Goal: Use online tool/utility

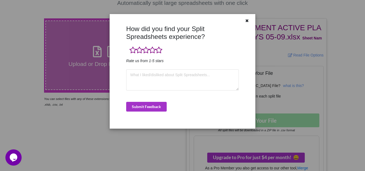
click at [247, 20] on icon at bounding box center [247, 20] width 5 height 4
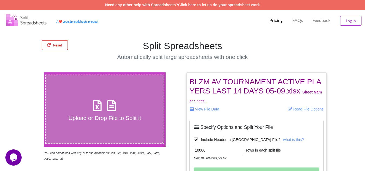
click at [56, 43] on button "Reset" at bounding box center [55, 45] width 26 height 10
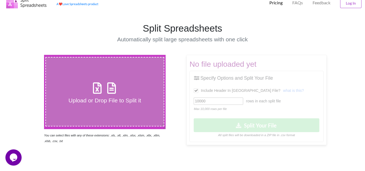
scroll to position [27, 0]
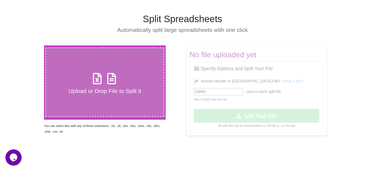
click at [83, 91] on h4 "Upload or Drop File to Split it" at bounding box center [105, 91] width 118 height 7
click at [27, 45] on input "Upload or Drop File to Split it" at bounding box center [27, 45] width 0 height 0
type input "C:\fakepath\BLZM LAPSE SPRIBE UPLOAD 05-09.xlsx"
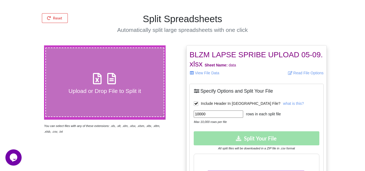
click at [198, 115] on input "10000" at bounding box center [218, 113] width 49 height 7
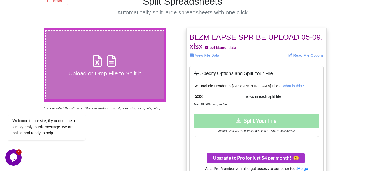
scroll to position [54, 0]
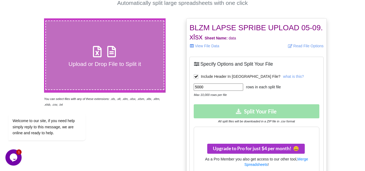
type input "5000"
click at [269, 112] on div "Download Split Your File All split files will be downloaded in a ZIP file in .c…" at bounding box center [256, 113] width 125 height 19
click at [80, 65] on div "Welcome to our site, if you need help simply reply to this message, we are onli…" at bounding box center [53, 104] width 97 height 82
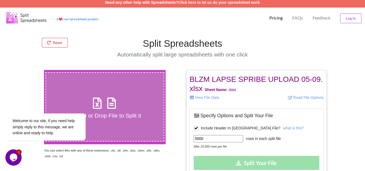
scroll to position [0, 0]
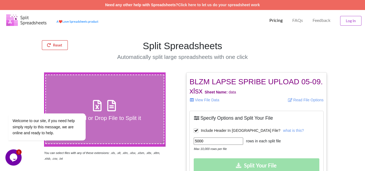
click at [54, 43] on button "Reset" at bounding box center [55, 45] width 26 height 10
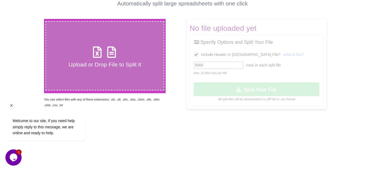
scroll to position [54, 0]
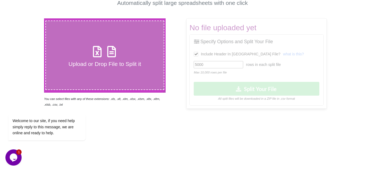
click at [91, 61] on h4 "Upload or Drop File to Split it" at bounding box center [105, 64] width 118 height 7
click at [27, 18] on input "Upload or Drop File to Split it" at bounding box center [27, 18] width 0 height 0
click at [80, 63] on h4 "Upload or Drop File to Split it" at bounding box center [105, 64] width 118 height 7
click at [27, 18] on input "Upload or Drop File to Split it" at bounding box center [27, 18] width 0 height 0
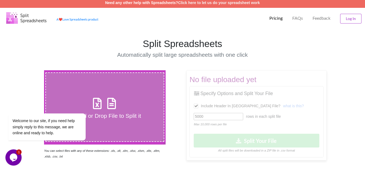
scroll to position [0, 0]
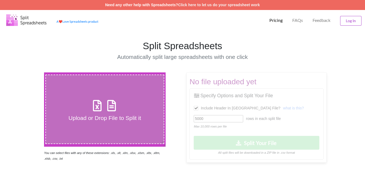
click at [76, 117] on h4 "Upload or Drop File to Split it" at bounding box center [105, 118] width 118 height 7
click at [27, 72] on input "Upload or Drop File to Split it" at bounding box center [27, 72] width 0 height 0
type input "C:\fakepath\BLZM LAPSE SPRIBE UPLOAD 05-09.xlsx"
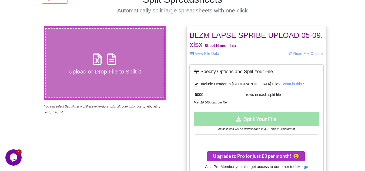
scroll to position [11, 0]
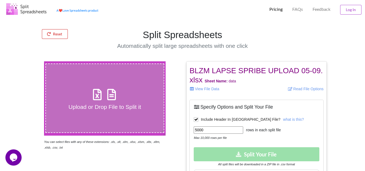
drag, startPoint x: 59, startPoint y: 32, endPoint x: 63, endPoint y: 31, distance: 3.8
click at [60, 32] on button "Reset" at bounding box center [55, 34] width 26 height 10
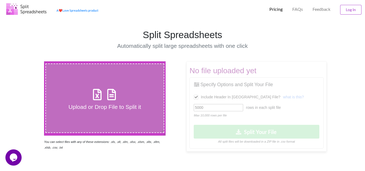
click at [80, 105] on h4 "Upload or Drop File to Split it" at bounding box center [105, 106] width 118 height 7
click at [27, 61] on input "Upload or Drop File to Split it" at bounding box center [27, 61] width 0 height 0
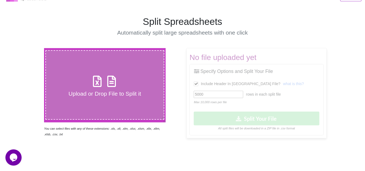
scroll to position [11, 0]
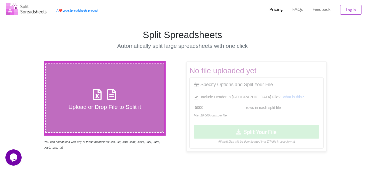
click at [82, 108] on h4 "Upload or Drop File to Split it" at bounding box center [105, 106] width 118 height 7
click at [27, 61] on input "Upload or Drop File to Split it" at bounding box center [27, 61] width 0 height 0
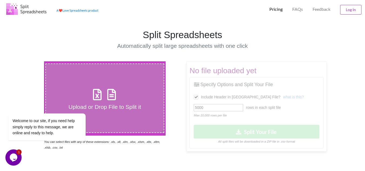
type input "C:\fakepath\BLZM LAPSE SPRIBE UPLOAD 05-09.xlsx"
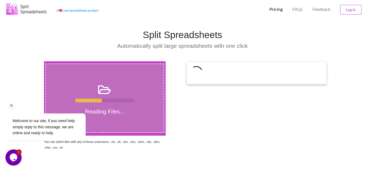
click at [11, 106] on icon "Chat attention grabber" at bounding box center [11, 105] width 5 height 5
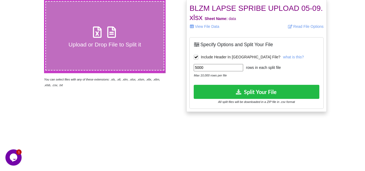
scroll to position [65, 0]
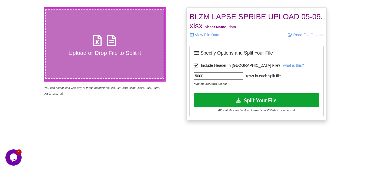
click at [261, 99] on button "Split Your File" at bounding box center [256, 100] width 125 height 14
